Goal: Task Accomplishment & Management: Manage account settings

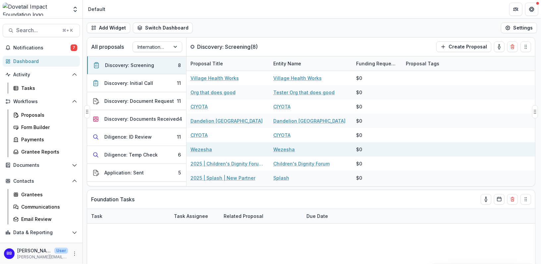
select select "******"
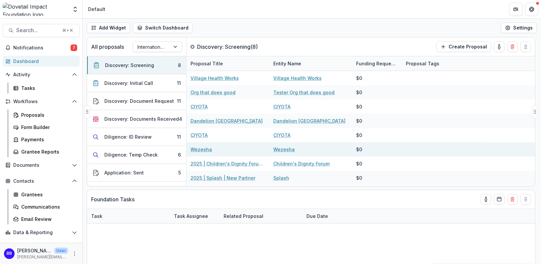
select select "******"
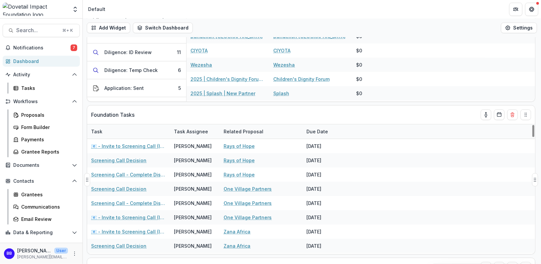
scroll to position [86, 0]
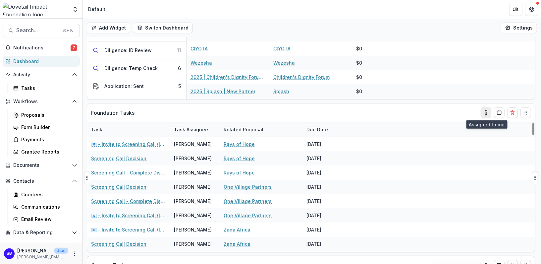
click at [484, 110] on icon "toggle-assigned-to-me" at bounding box center [485, 112] width 5 height 5
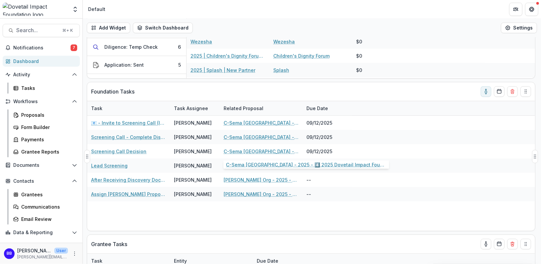
scroll to position [105, 0]
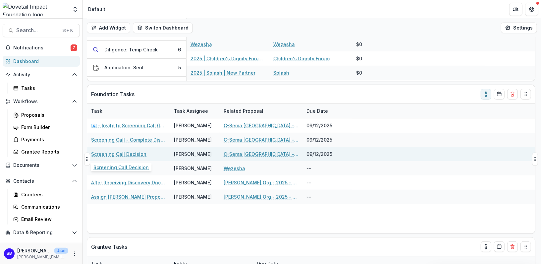
click at [114, 153] on link "Screening Call Decision" at bounding box center [118, 153] width 55 height 7
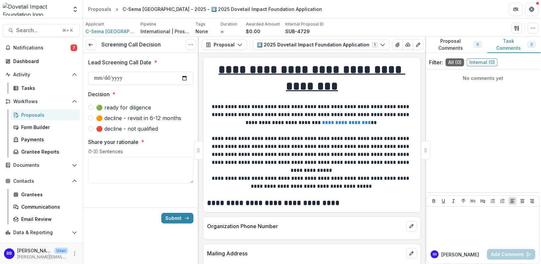
click at [135, 116] on span "🟠 decline - revisit in 6-12 months" at bounding box center [138, 118] width 85 height 8
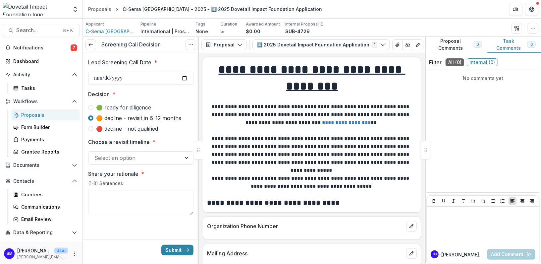
click at [133, 157] on div at bounding box center [134, 157] width 81 height 9
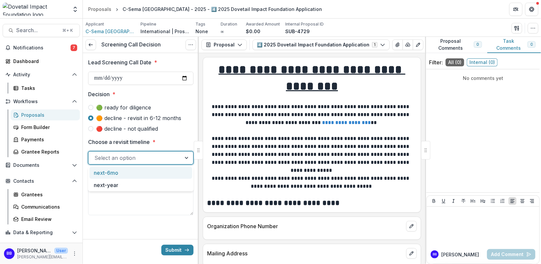
click at [141, 127] on span "🔴 decline - not qualified" at bounding box center [127, 128] width 62 height 8
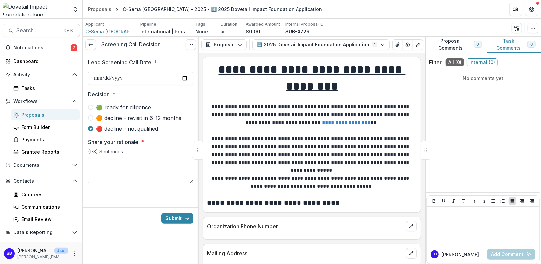
click at [136, 172] on textarea "Share your rationale *" at bounding box center [140, 170] width 105 height 26
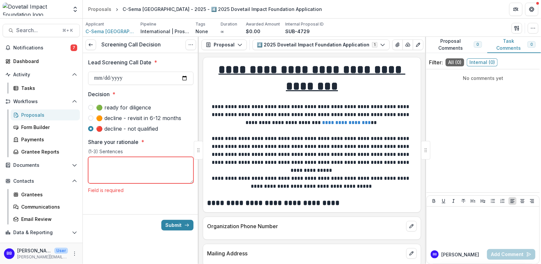
paste textarea "**********"
click at [173, 161] on textarea "**********" at bounding box center [140, 170] width 105 height 26
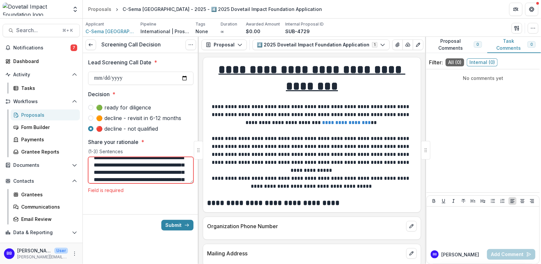
scroll to position [0, 0]
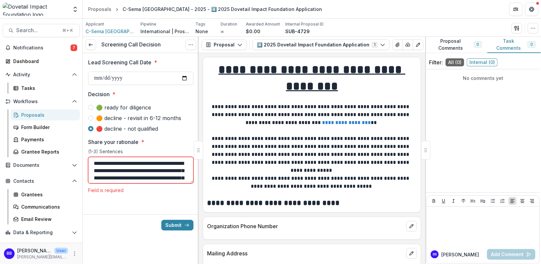
click at [121, 163] on textarea "**********" at bounding box center [140, 170] width 105 height 26
drag, startPoint x: 121, startPoint y: 163, endPoint x: 81, endPoint y: 163, distance: 40.4
click at [80, 163] on main "Search... ⌘ + K Notifications 7 Dashboard Activity Tasks Workflows Proposals Fo…" at bounding box center [270, 141] width 541 height 245
click at [127, 164] on textarea "**********" at bounding box center [140, 170] width 105 height 26
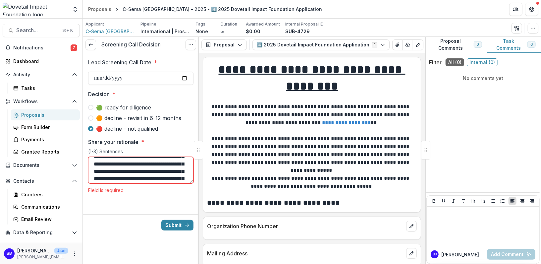
type textarea "**********"
click at [129, 214] on div "Submit" at bounding box center [141, 225] width 116 height 22
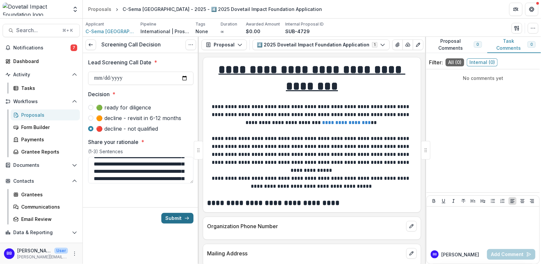
click at [178, 216] on button "Submit" at bounding box center [177, 218] width 32 height 11
click at [183, 77] on input "Lead Screening Call Date *" at bounding box center [140, 78] width 105 height 13
click at [145, 75] on input "Lead Screening Call Date *" at bounding box center [140, 78] width 105 height 13
click at [187, 75] on input "Lead Screening Call Date *" at bounding box center [140, 78] width 105 height 13
type input "**********"
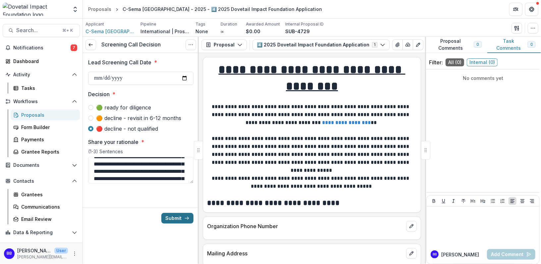
click at [173, 218] on button "Submit" at bounding box center [177, 218] width 32 height 11
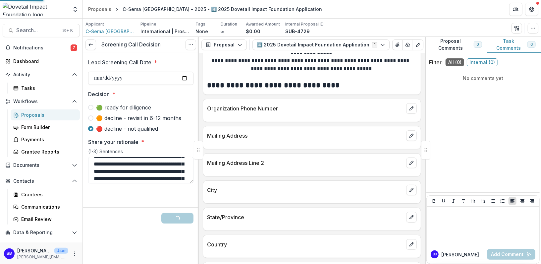
scroll to position [137, 0]
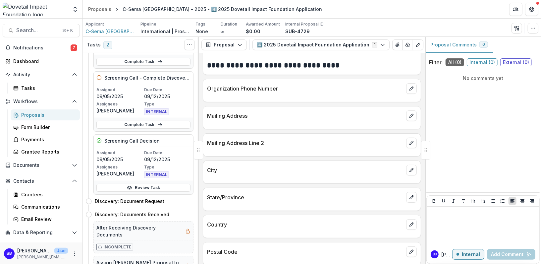
scroll to position [5, 0]
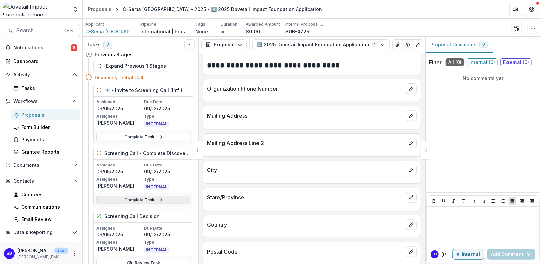
click at [138, 200] on link "Complete Task" at bounding box center [143, 200] width 94 height 8
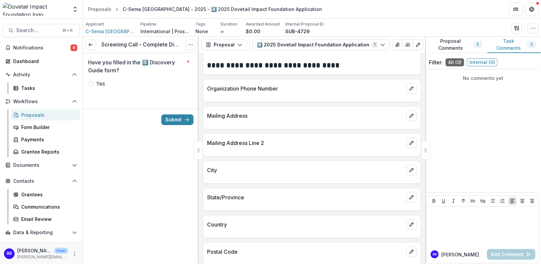
click at [93, 81] on label "Yes" at bounding box center [140, 83] width 105 height 8
click at [169, 115] on button "Submit" at bounding box center [177, 119] width 32 height 11
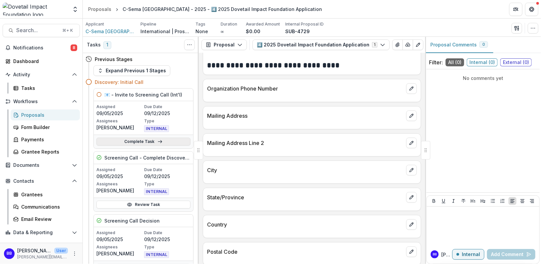
click at [142, 139] on link "Complete Task" at bounding box center [143, 141] width 94 height 8
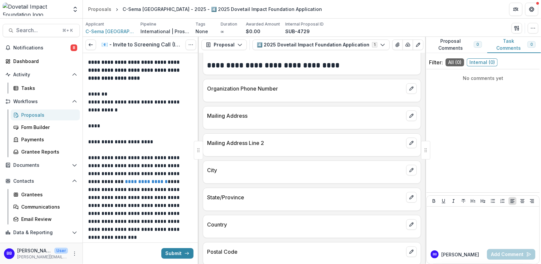
scroll to position [51, 0]
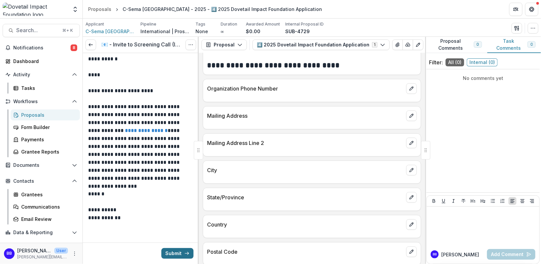
click at [171, 248] on button "Submit" at bounding box center [177, 253] width 32 height 11
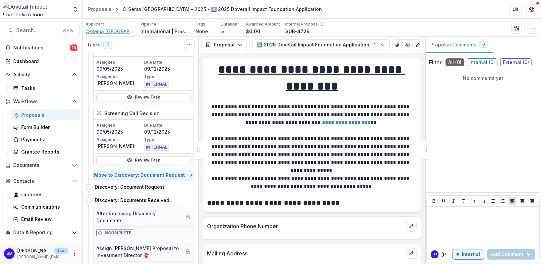
click at [107, 30] on span "C-Sema [GEOGRAPHIC_DATA]" at bounding box center [110, 31] width 50 height 7
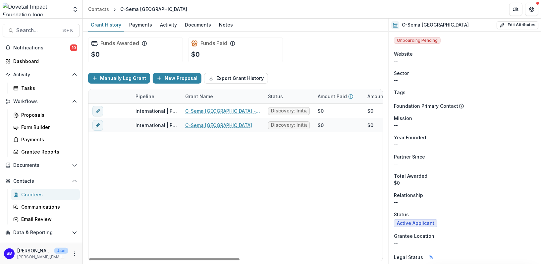
click at [204, 187] on div "International | Prospects Pipeline C-Sema [GEOGRAPHIC_DATA] - 2025 - 4️⃣ 2025 D…" at bounding box center [374, 182] width 573 height 157
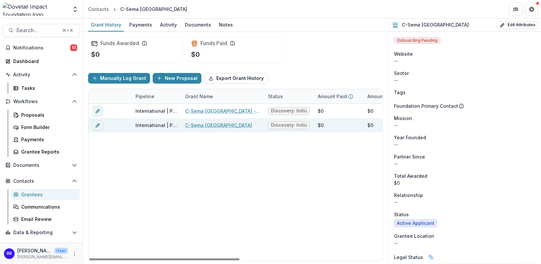
click at [204, 123] on link "C-Sema [GEOGRAPHIC_DATA]" at bounding box center [218, 125] width 67 height 7
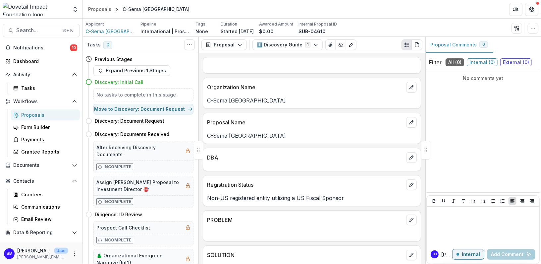
click at [142, 94] on h5 "No tasks to complete in this stage" at bounding box center [143, 94] width 94 height 7
click at [330, 66] on p at bounding box center [312, 65] width 210 height 8
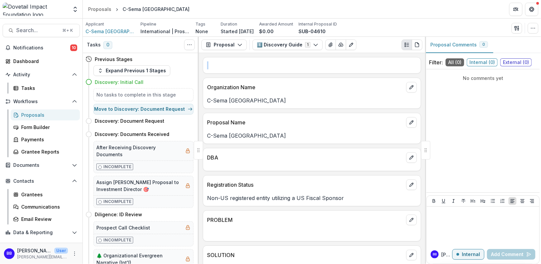
click at [330, 66] on p at bounding box center [312, 65] width 210 height 8
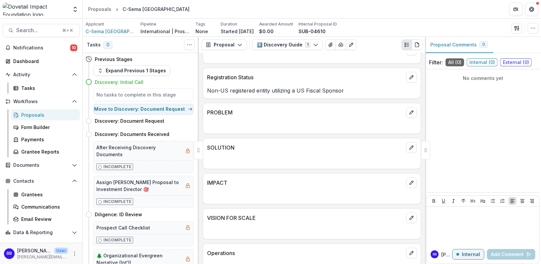
scroll to position [108, 0]
click at [411, 109] on icon "edit" at bounding box center [411, 111] width 5 height 5
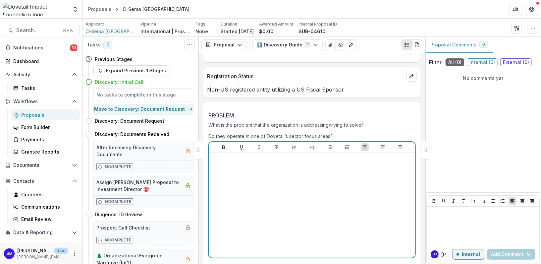
click at [248, 177] on div at bounding box center [311, 204] width 201 height 99
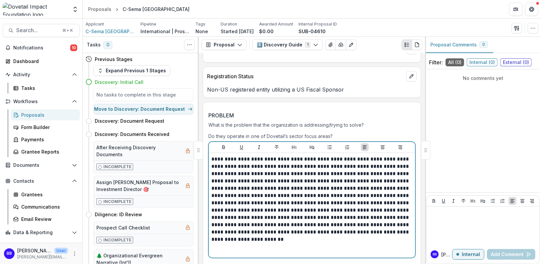
scroll to position [146, 0]
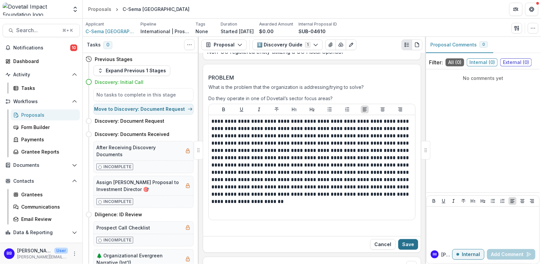
click at [405, 239] on button "Save" at bounding box center [408, 244] width 20 height 11
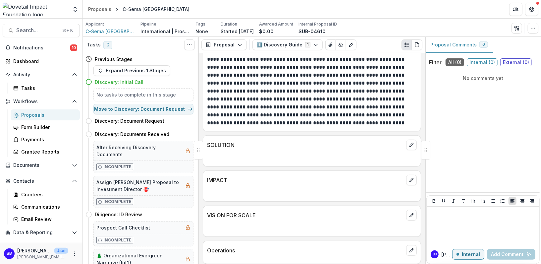
scroll to position [239, 0]
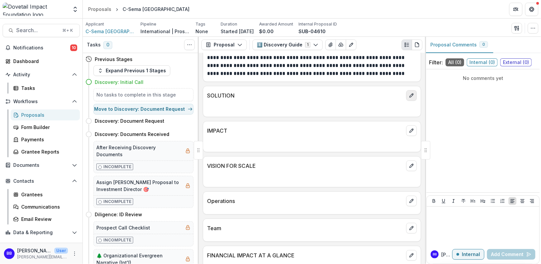
click at [410, 93] on icon "edit" at bounding box center [411, 95] width 4 height 4
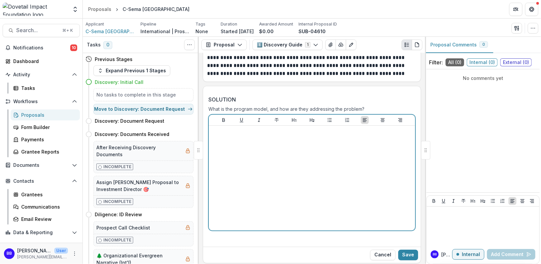
click at [288, 158] on div at bounding box center [311, 177] width 201 height 99
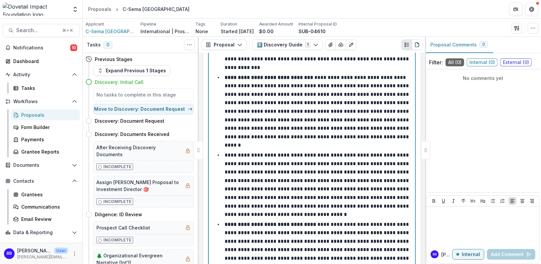
scroll to position [479, 0]
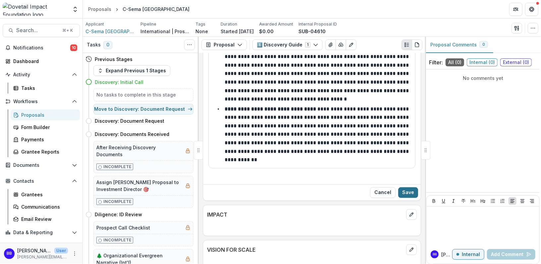
click at [409, 187] on button "Save" at bounding box center [408, 192] width 20 height 11
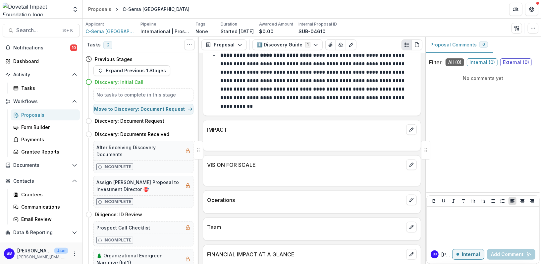
scroll to position [501, 0]
click at [409, 127] on icon "edit" at bounding box center [411, 129] width 5 height 5
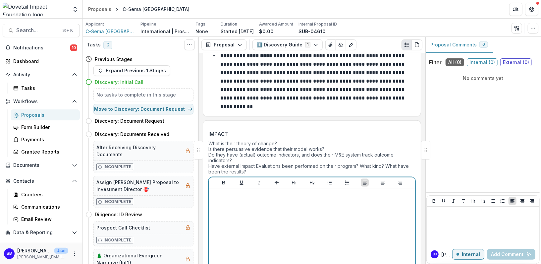
click at [257, 193] on div at bounding box center [311, 240] width 201 height 99
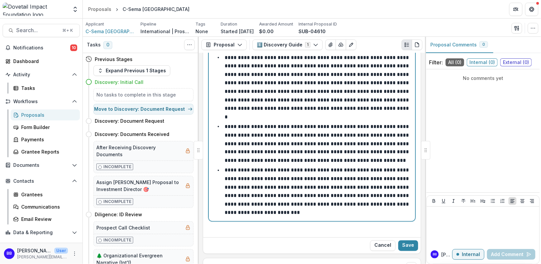
scroll to position [719, 0]
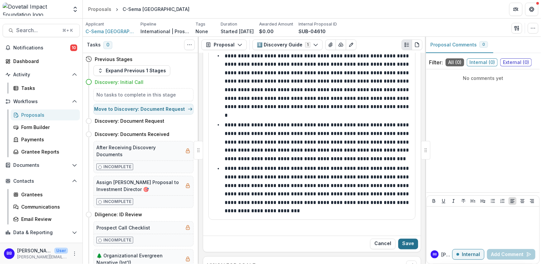
click at [405, 238] on button "Save" at bounding box center [408, 243] width 20 height 11
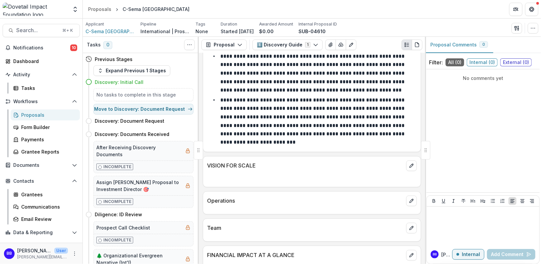
scroll to position [724, 0]
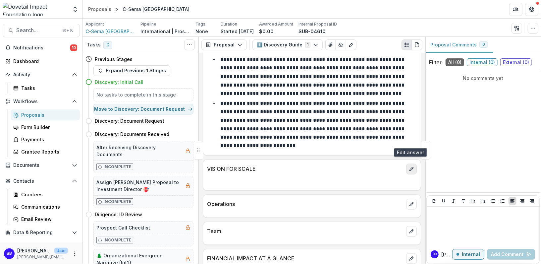
click at [407, 164] on button "edit" at bounding box center [411, 169] width 11 height 11
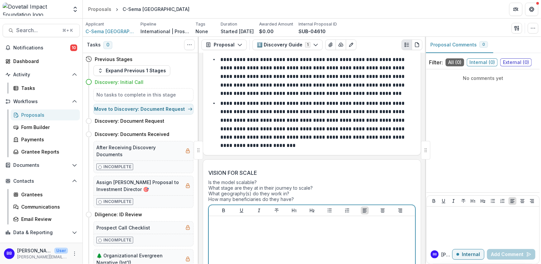
click at [273, 219] on div at bounding box center [311, 268] width 201 height 99
click at [255, 219] on div at bounding box center [311, 268] width 201 height 99
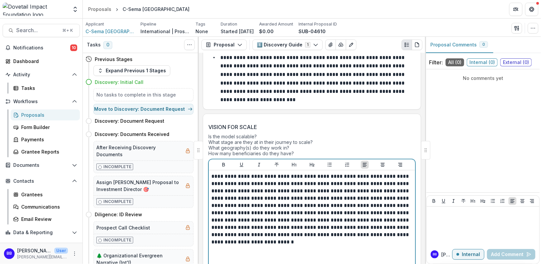
scroll to position [770, 0]
click at [249, 231] on div "**********" at bounding box center [311, 221] width 201 height 99
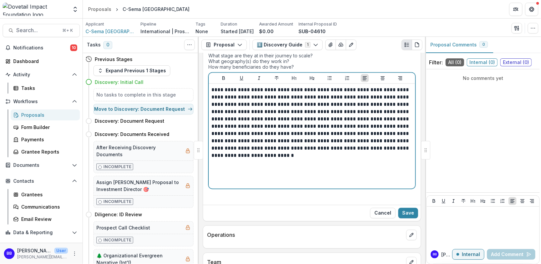
scroll to position [884, 0]
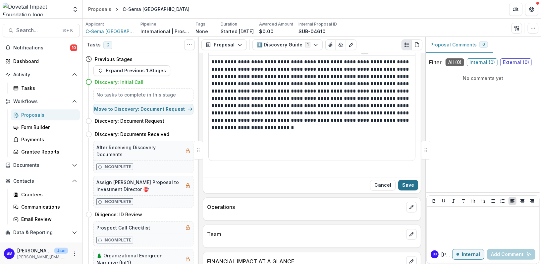
click at [408, 179] on button "Save" at bounding box center [408, 184] width 20 height 11
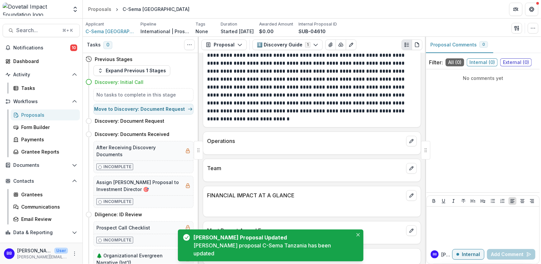
scroll to position [856, 0]
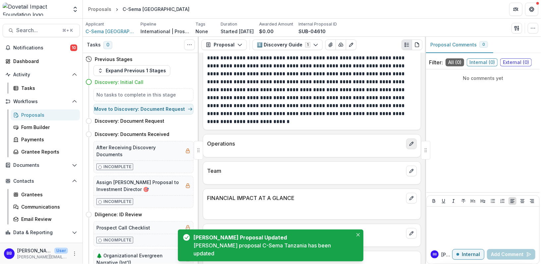
click at [408, 138] on button "edit" at bounding box center [411, 143] width 11 height 11
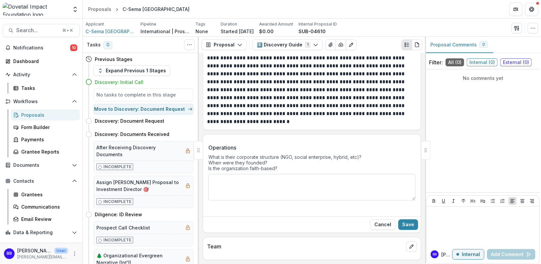
click at [248, 174] on textarea "Operations" at bounding box center [311, 187] width 207 height 26
type textarea "***"
click at [410, 219] on button "Save" at bounding box center [408, 224] width 20 height 11
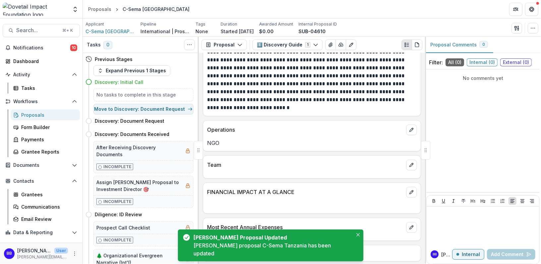
scroll to position [869, 0]
click at [412, 160] on button "edit" at bounding box center [411, 165] width 11 height 11
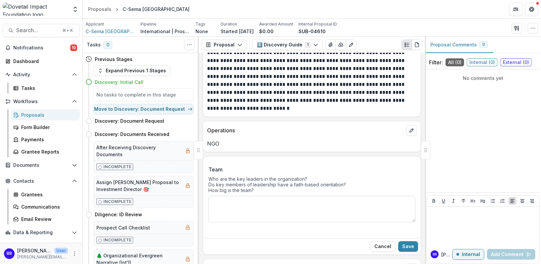
click at [260, 195] on textarea "Team" at bounding box center [311, 208] width 207 height 26
paste textarea "***"
click at [238, 195] on textarea "**********" at bounding box center [311, 208] width 207 height 26
click at [271, 195] on textarea "**********" at bounding box center [311, 208] width 207 height 26
type textarea "**********"
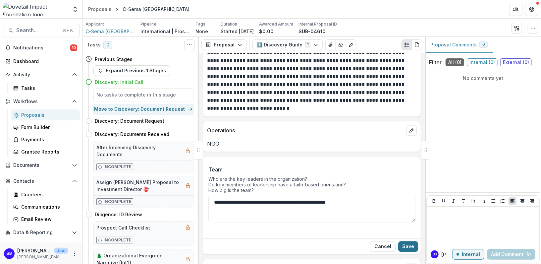
click at [410, 241] on button "Save" at bounding box center [408, 246] width 20 height 11
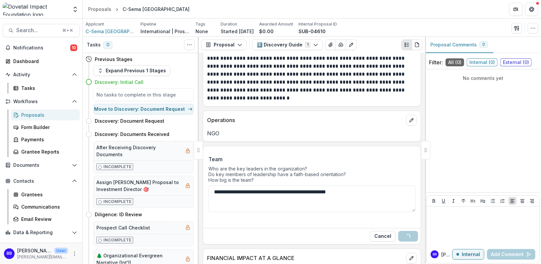
scroll to position [883, 0]
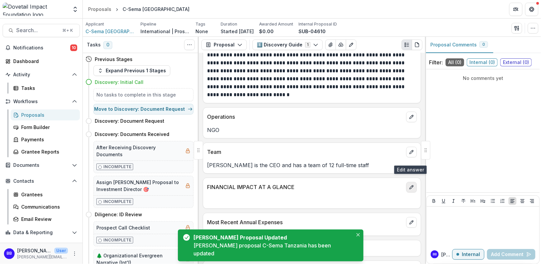
click at [410, 184] on icon "edit" at bounding box center [411, 186] width 5 height 5
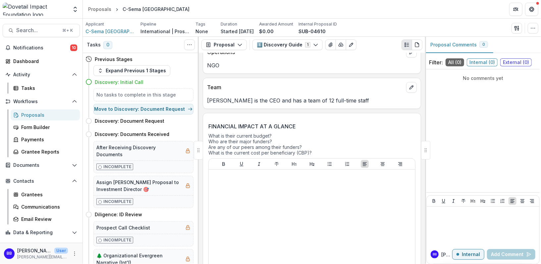
scroll to position [986, 0]
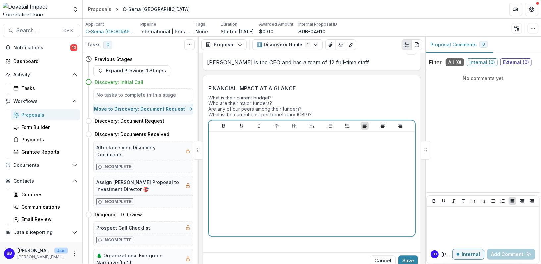
click at [247, 136] on div at bounding box center [311, 183] width 201 height 99
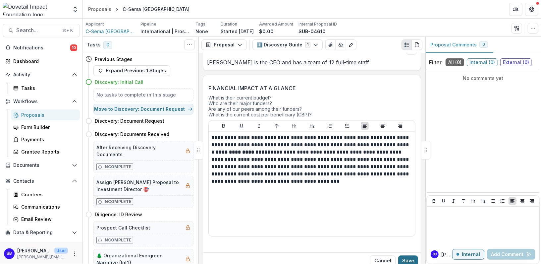
click at [404, 255] on button "Save" at bounding box center [408, 260] width 20 height 11
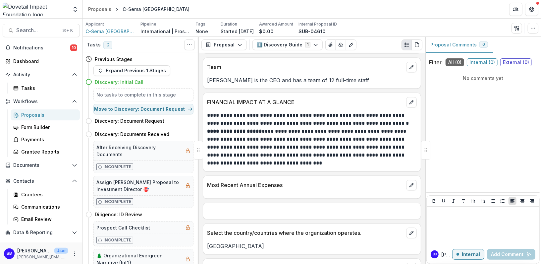
scroll to position [962, 0]
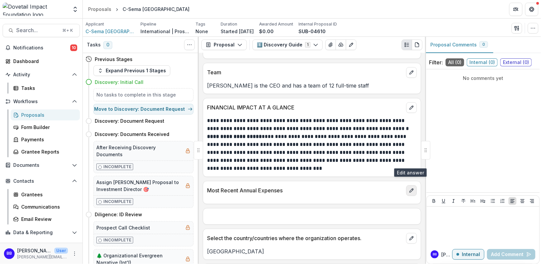
click at [413, 185] on button "edit" at bounding box center [411, 190] width 11 height 11
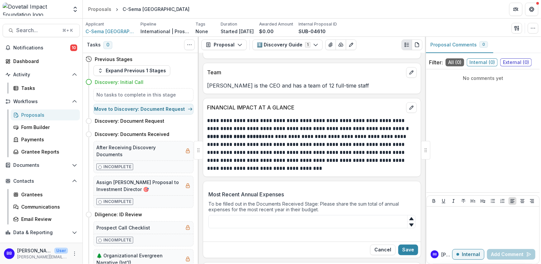
click at [278, 198] on div "Most Recent Annual Expenses To be filled out in the Documents Received Stage: P…" at bounding box center [311, 212] width 207 height 54
click at [262, 215] on input "Most Recent Annual Expenses" at bounding box center [311, 221] width 207 height 13
click at [229, 215] on input "********" at bounding box center [311, 221] width 207 height 13
click at [218, 215] on input "********" at bounding box center [311, 221] width 207 height 13
click at [241, 215] on input "********" at bounding box center [311, 221] width 207 height 13
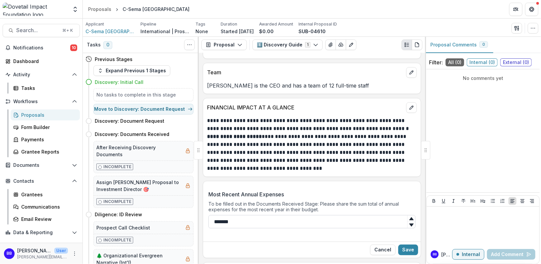
click at [225, 215] on input "*******" at bounding box center [311, 221] width 207 height 13
type input "*******"
click at [402, 244] on button "Save" at bounding box center [408, 249] width 20 height 11
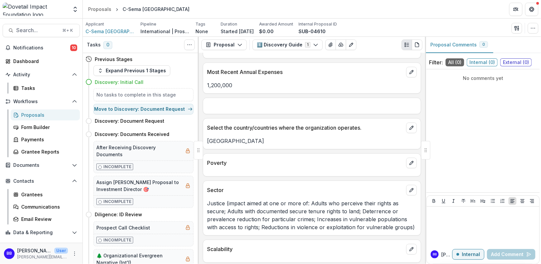
scroll to position [1081, 0]
click at [409, 160] on icon "edit" at bounding box center [411, 162] width 5 height 5
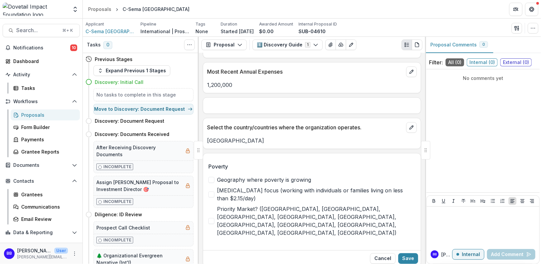
click at [246, 175] on span "Geography where poverty is growing" at bounding box center [264, 179] width 94 height 8
click at [248, 186] on span "[MEDICAL_DATA] focus (working with individuals or families living on less than …" at bounding box center [316, 194] width 198 height 16
click at [299, 205] on span "Priority Market? ([GEOGRAPHIC_DATA], [GEOGRAPHIC_DATA], [GEOGRAPHIC_DATA], [GEO…" at bounding box center [316, 221] width 198 height 32
click at [411, 253] on button "Save" at bounding box center [408, 258] width 20 height 11
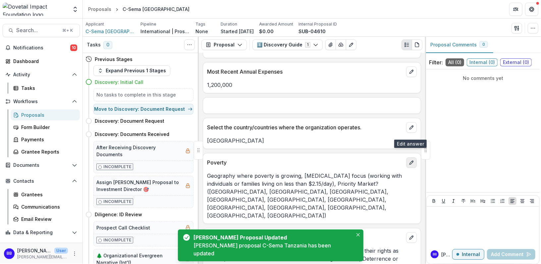
click at [412, 157] on button "edit" at bounding box center [411, 162] width 11 height 11
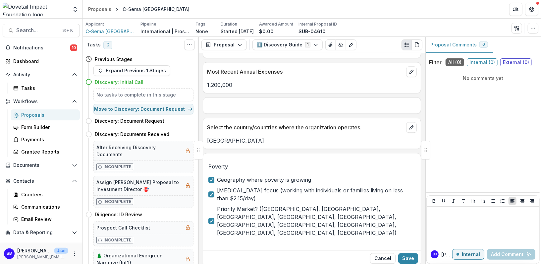
click at [235, 175] on span "Geography where poverty is growing" at bounding box center [264, 179] width 94 height 8
click at [416, 250] on div "Cancel Save" at bounding box center [312, 258] width 218 height 16
click at [407, 253] on button "Save" at bounding box center [408, 258] width 20 height 11
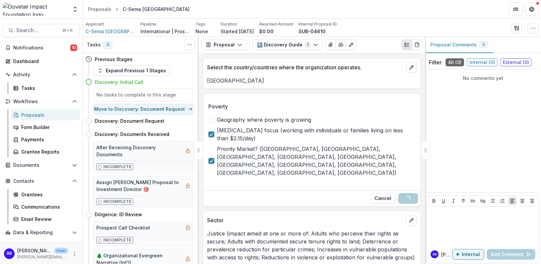
scroll to position [1142, 0]
click at [409, 217] on icon "edit" at bounding box center [411, 219] width 5 height 5
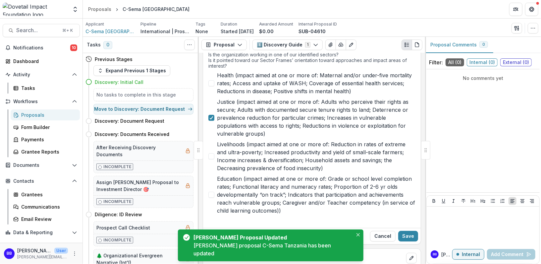
scroll to position [1282, 0]
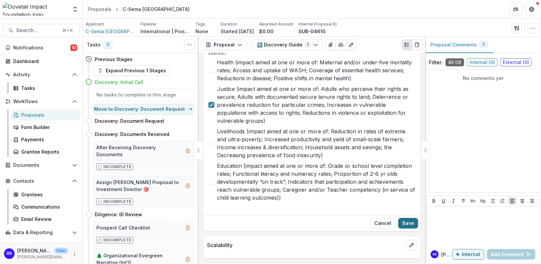
click at [410, 218] on button "Save" at bounding box center [408, 223] width 20 height 11
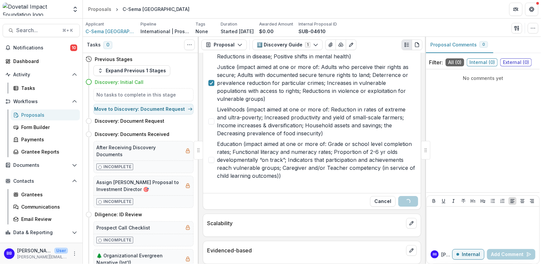
scroll to position [1203, 0]
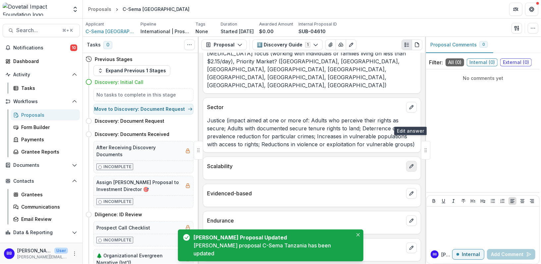
click at [409, 163] on icon "edit" at bounding box center [411, 165] width 5 height 5
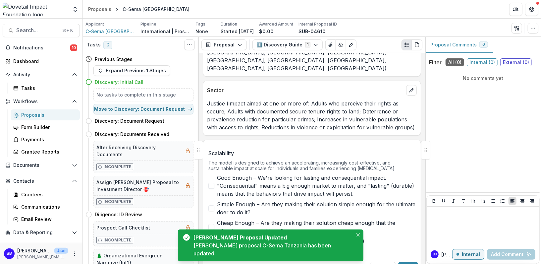
scroll to position [1220, 0]
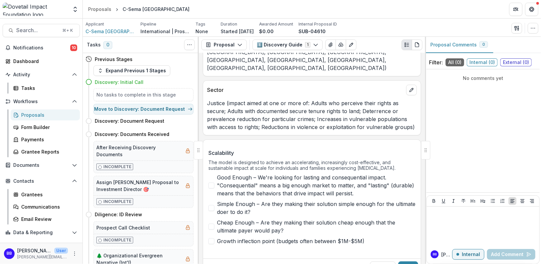
click at [289, 173] on span "Good Enough – We're looking for lasting and consequential impact. "Consequentia…" at bounding box center [316, 185] width 198 height 24
click at [405, 261] on button "Save" at bounding box center [408, 266] width 20 height 11
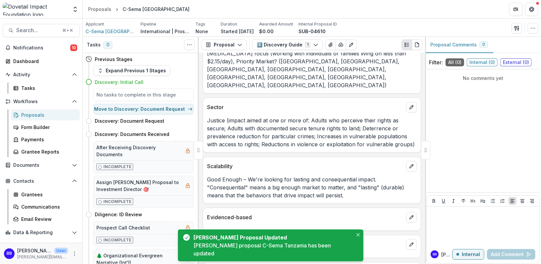
scroll to position [1227, 0]
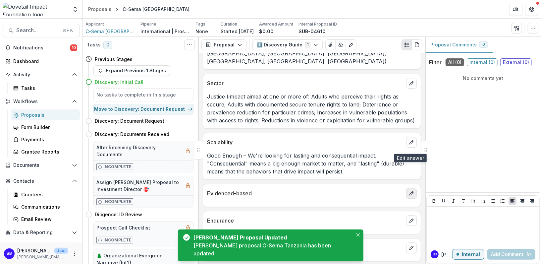
click at [412, 188] on button "edit" at bounding box center [411, 193] width 11 height 11
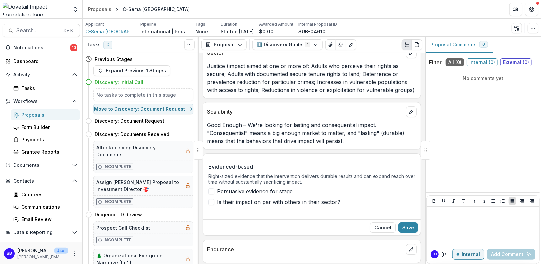
scroll to position [1259, 0]
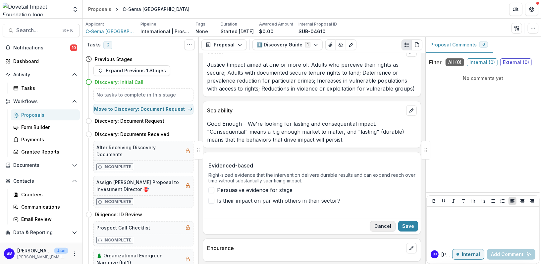
click at [385, 221] on button "Cancel" at bounding box center [382, 226] width 25 height 11
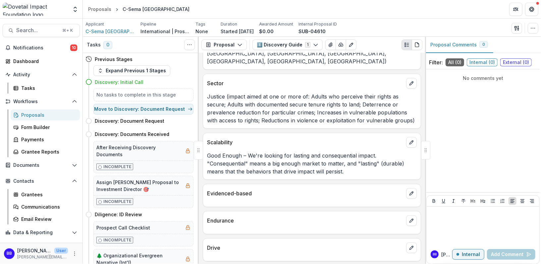
scroll to position [1227, 0]
click at [414, 215] on button "edit" at bounding box center [411, 220] width 11 height 11
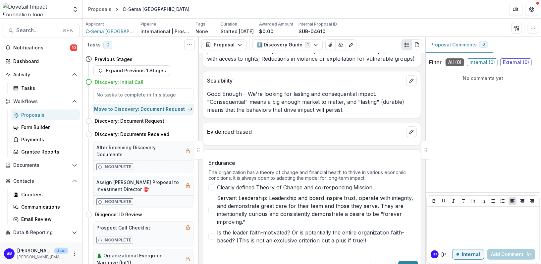
scroll to position [1289, 0]
click at [387, 260] on button "Cancel" at bounding box center [382, 265] width 25 height 11
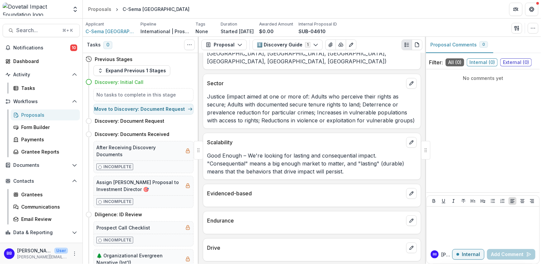
scroll to position [1227, 0]
click at [410, 246] on icon "edit" at bounding box center [411, 248] width 4 height 4
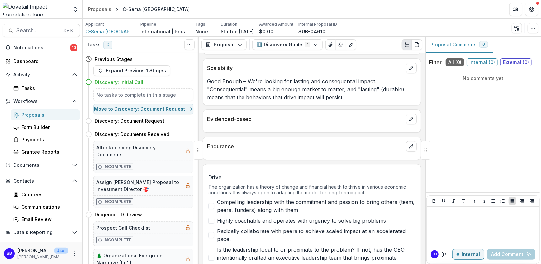
scroll to position [1314, 0]
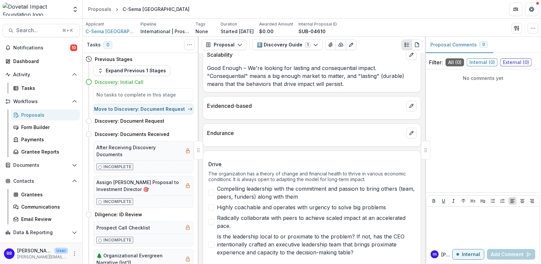
click at [354, 184] on span "Compelling leadership with the commitment and passion to bring others (team, pe…" at bounding box center [316, 192] width 198 height 16
click at [269, 232] on span "Is the leadership local to or proximate to the problem? If not, has the CEO int…" at bounding box center [316, 244] width 198 height 24
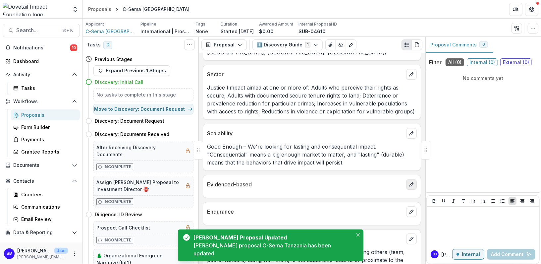
scroll to position [1259, 0]
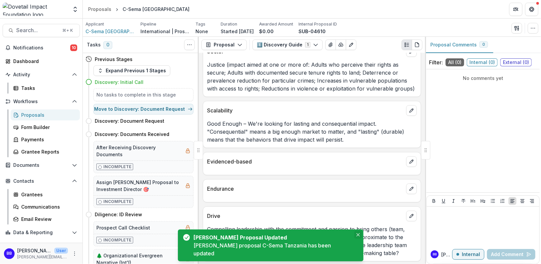
click at [356, 236] on icon "Close" at bounding box center [357, 234] width 3 height 3
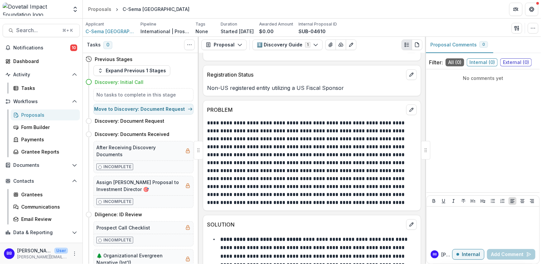
scroll to position [0, 0]
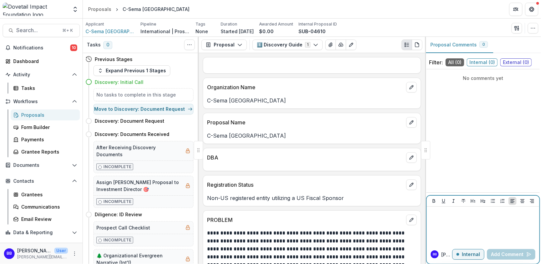
click at [472, 256] on p "Internal" at bounding box center [471, 254] width 18 height 6
click at [472, 256] on p "External" at bounding box center [470, 254] width 19 height 6
click at [104, 30] on span "C-Sema [GEOGRAPHIC_DATA]" at bounding box center [110, 31] width 50 height 7
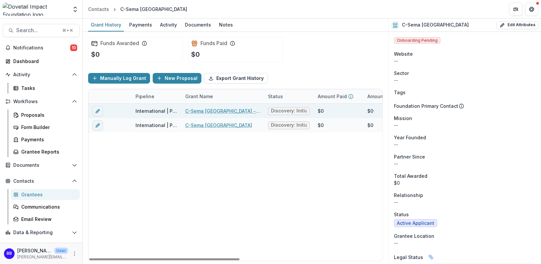
click at [351, 109] on div "$0" at bounding box center [339, 111] width 50 height 14
click at [97, 109] on icon "edit" at bounding box center [97, 110] width 5 height 5
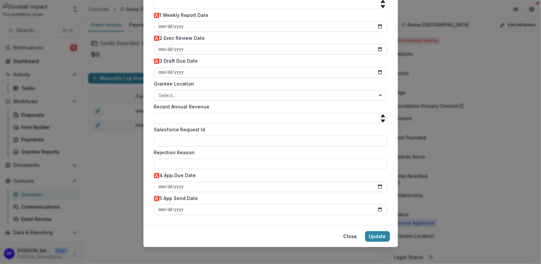
scroll to position [439, 0]
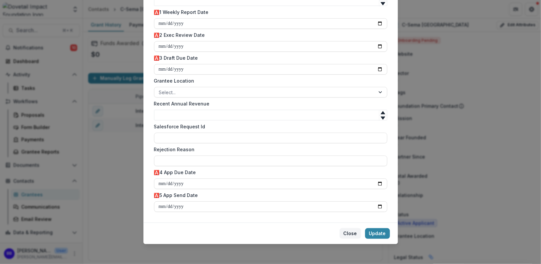
click at [348, 232] on button "Close" at bounding box center [350, 233] width 22 height 11
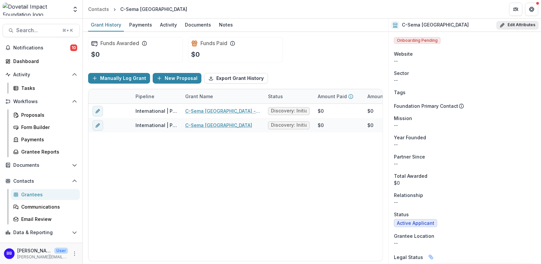
click at [509, 25] on button "Edit Attributes" at bounding box center [517, 25] width 42 height 8
select select
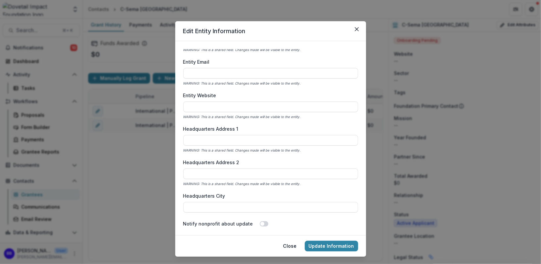
scroll to position [309, 0]
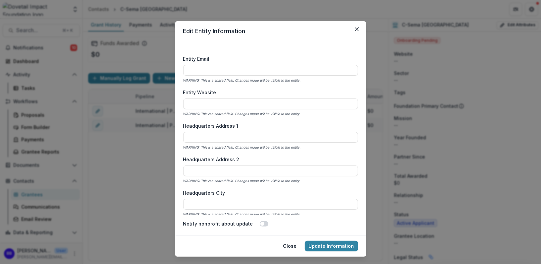
click at [210, 97] on div "Entity Website WARNING: This is a shared field. Changes made will be visible to…" at bounding box center [270, 103] width 175 height 28
click at [207, 94] on label "Entity Website" at bounding box center [268, 92] width 171 height 7
click at [207, 98] on input "Entity Website" at bounding box center [270, 103] width 175 height 11
paste input "**********"
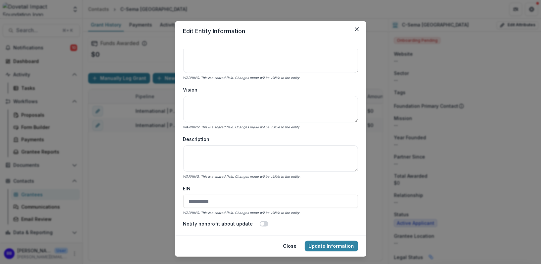
scroll to position [104, 0]
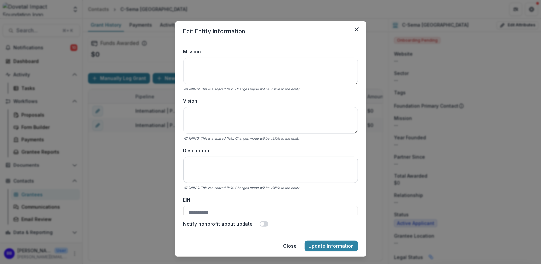
type input "**********"
click at [219, 169] on textarea "Description" at bounding box center [270, 169] width 175 height 26
paste textarea "**********"
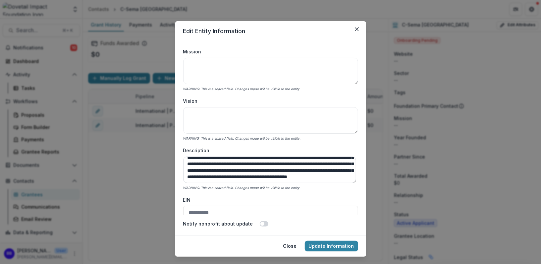
scroll to position [0, 0]
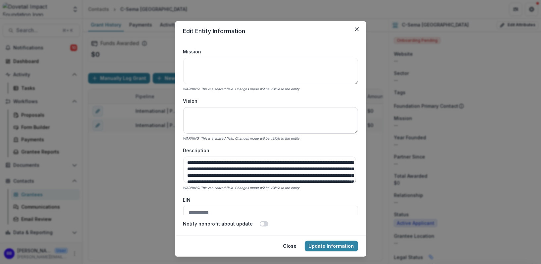
type textarea "**********"
click at [251, 124] on textarea "Vision" at bounding box center [270, 120] width 175 height 26
click at [199, 125] on textarea "Vision" at bounding box center [270, 120] width 175 height 26
paste textarea "**********"
type textarea "**********"
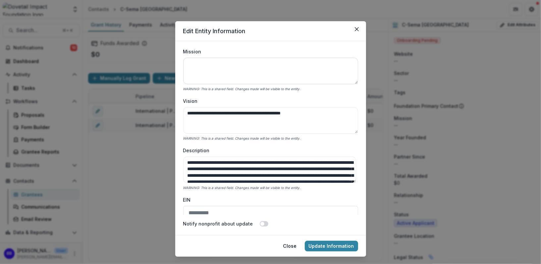
click at [220, 67] on textarea "Mission" at bounding box center [270, 71] width 175 height 26
paste textarea "**********"
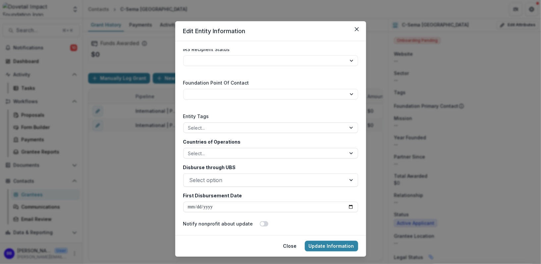
scroll to position [1056, 0]
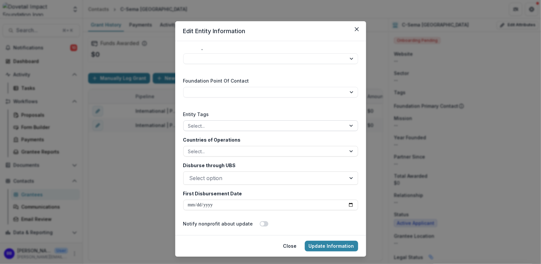
type textarea "**********"
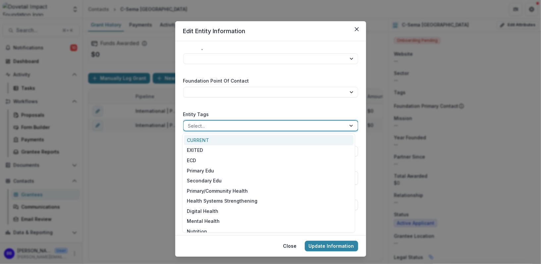
click at [253, 123] on div at bounding box center [264, 126] width 153 height 8
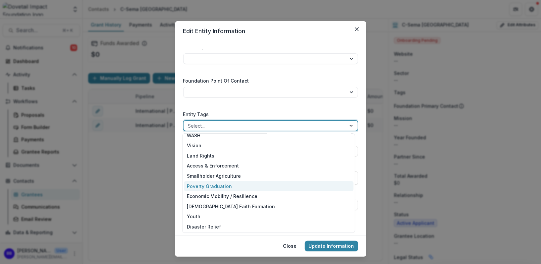
scroll to position [106, 0]
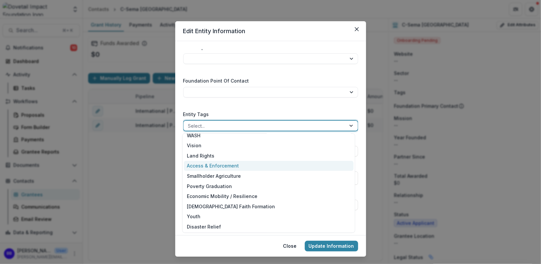
click at [243, 167] on div "Access & Enforcement" at bounding box center [269, 166] width 170 height 10
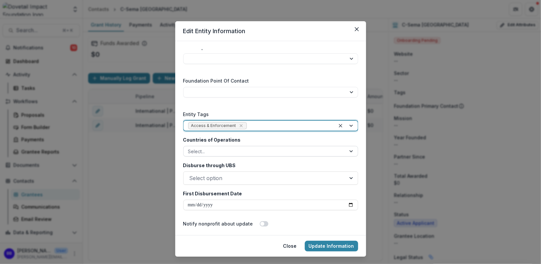
click at [253, 152] on div at bounding box center [264, 151] width 153 height 8
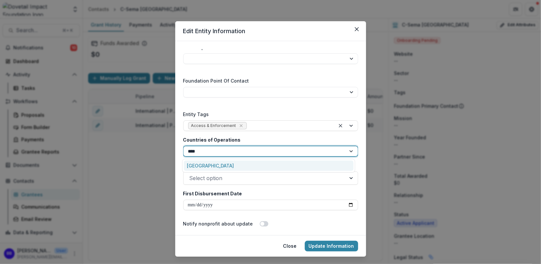
type input "*****"
click at [229, 165] on div "[GEOGRAPHIC_DATA]" at bounding box center [269, 165] width 170 height 10
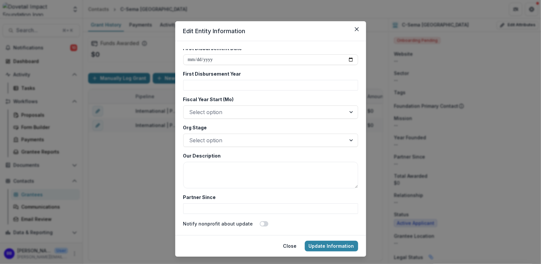
scroll to position [1208, 0]
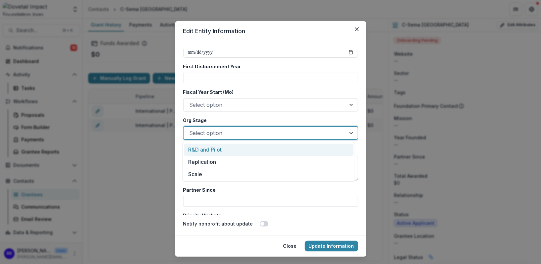
click at [253, 131] on div at bounding box center [264, 132] width 150 height 9
click at [247, 153] on div "R&D and Pilot" at bounding box center [269, 149] width 170 height 12
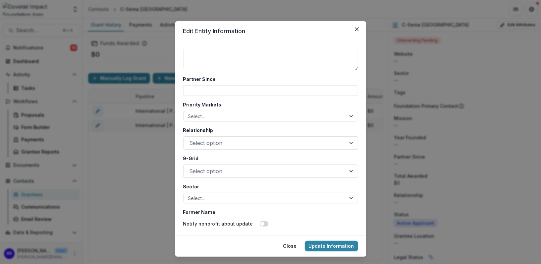
scroll to position [1328, 0]
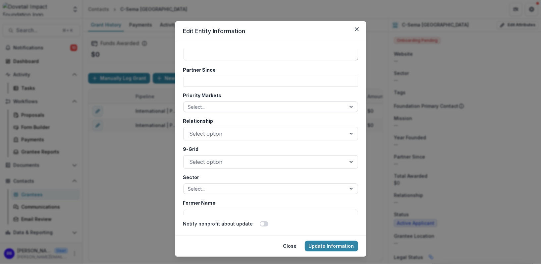
click at [241, 103] on div at bounding box center [264, 107] width 153 height 8
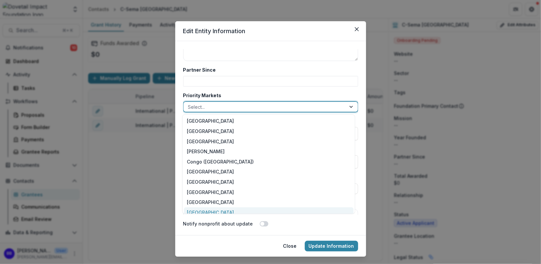
click at [226, 210] on div "[GEOGRAPHIC_DATA]" at bounding box center [269, 212] width 170 height 10
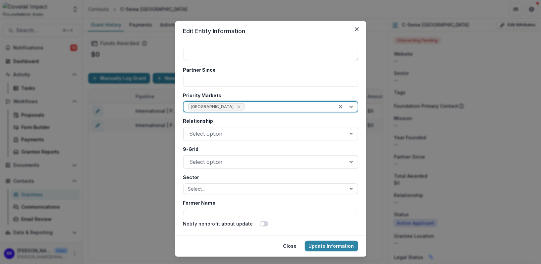
scroll to position [1352, 0]
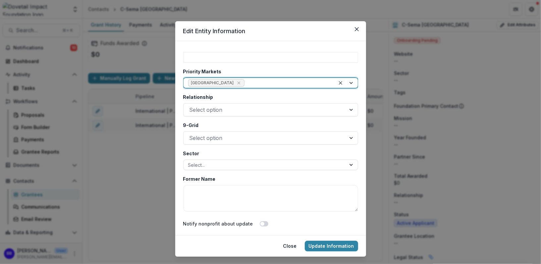
click at [241, 102] on div "Relationship Select option" at bounding box center [270, 104] width 175 height 23
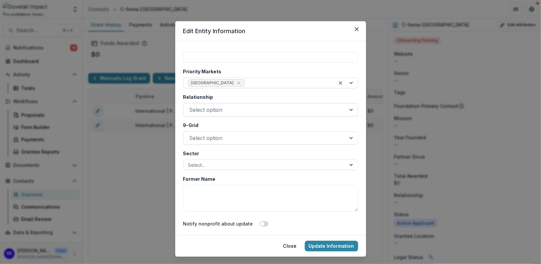
click at [241, 112] on div at bounding box center [264, 109] width 150 height 9
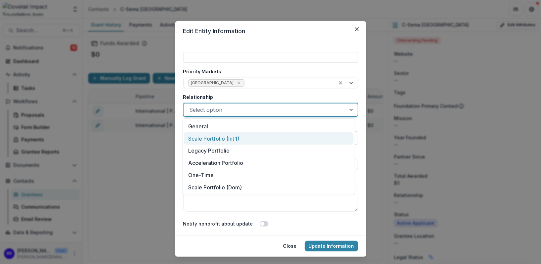
click at [238, 137] on div "Scale Portfolio (Int'l)" at bounding box center [269, 138] width 170 height 12
click at [247, 111] on div at bounding box center [257, 109] width 137 height 9
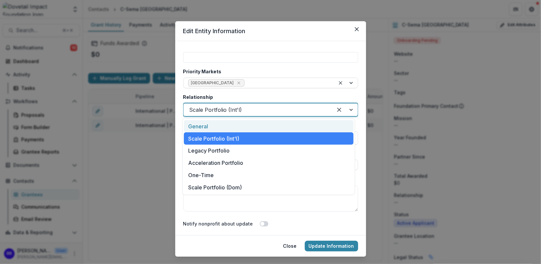
click at [241, 128] on div "General" at bounding box center [269, 126] width 170 height 12
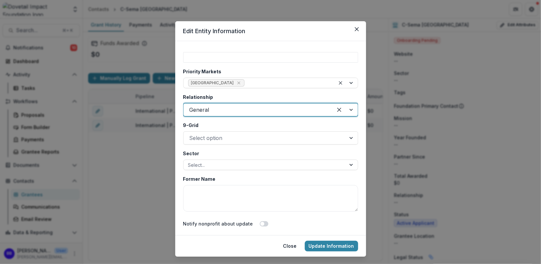
click at [246, 110] on div at bounding box center [257, 109] width 137 height 9
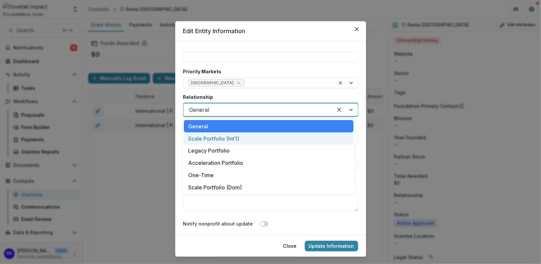
click at [244, 138] on div "Scale Portfolio (Int'l)" at bounding box center [269, 138] width 170 height 12
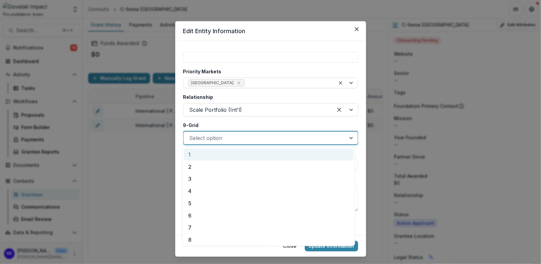
click at [233, 139] on div at bounding box center [264, 137] width 150 height 9
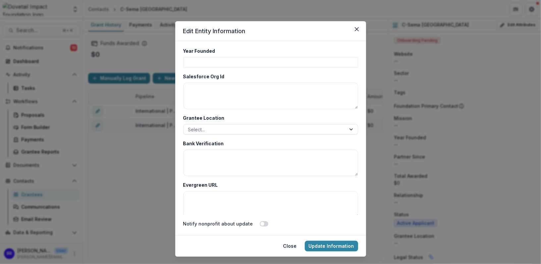
scroll to position [1768, 0]
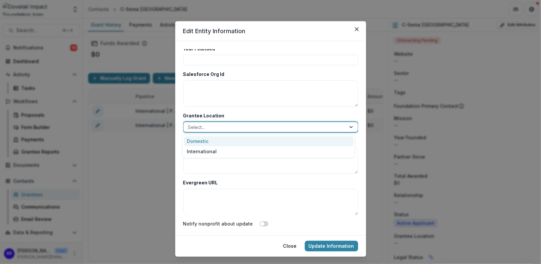
click at [245, 128] on div at bounding box center [264, 127] width 153 height 8
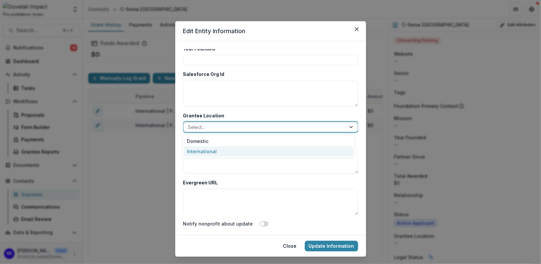
click at [237, 154] on div "International" at bounding box center [269, 151] width 170 height 10
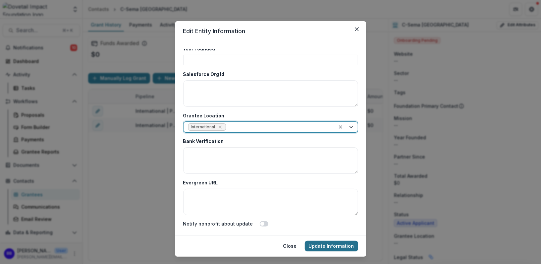
click at [334, 241] on button "Update Information" at bounding box center [331, 245] width 53 height 11
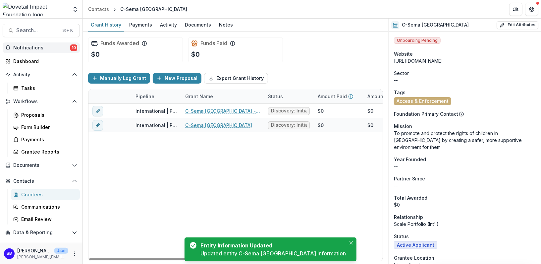
click at [55, 45] on span "Notifications" at bounding box center [41, 48] width 57 height 6
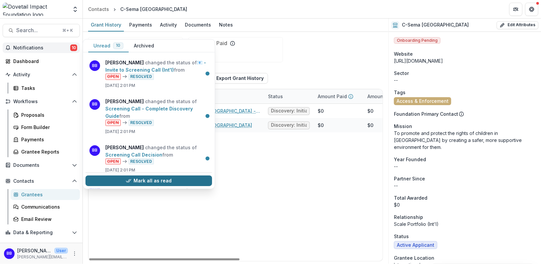
click at [145, 178] on button "Mark all as read" at bounding box center [148, 180] width 126 height 11
